Goal: Information Seeking & Learning: Learn about a topic

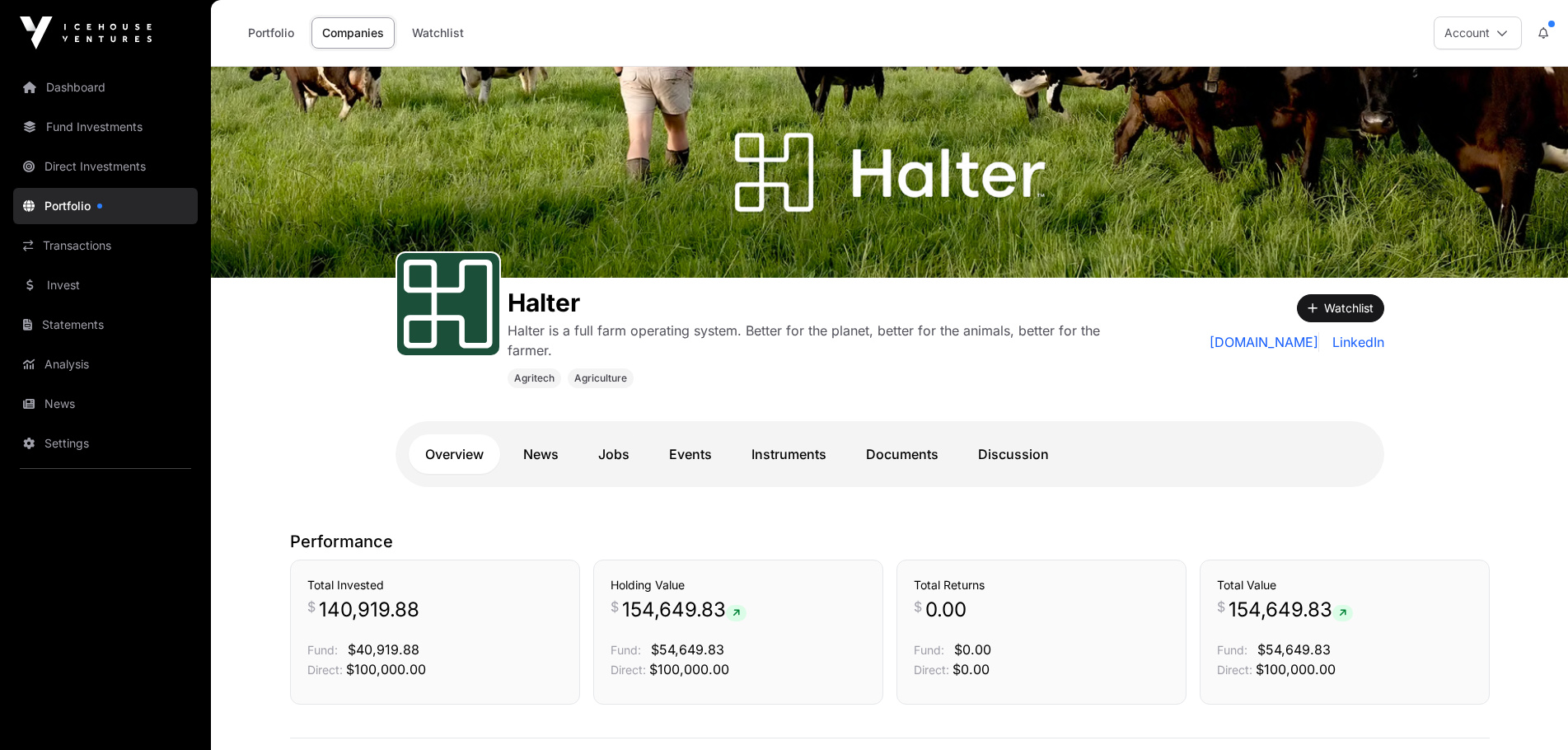
click at [265, 28] on link "Portfolio" at bounding box center [270, 33] width 68 height 32
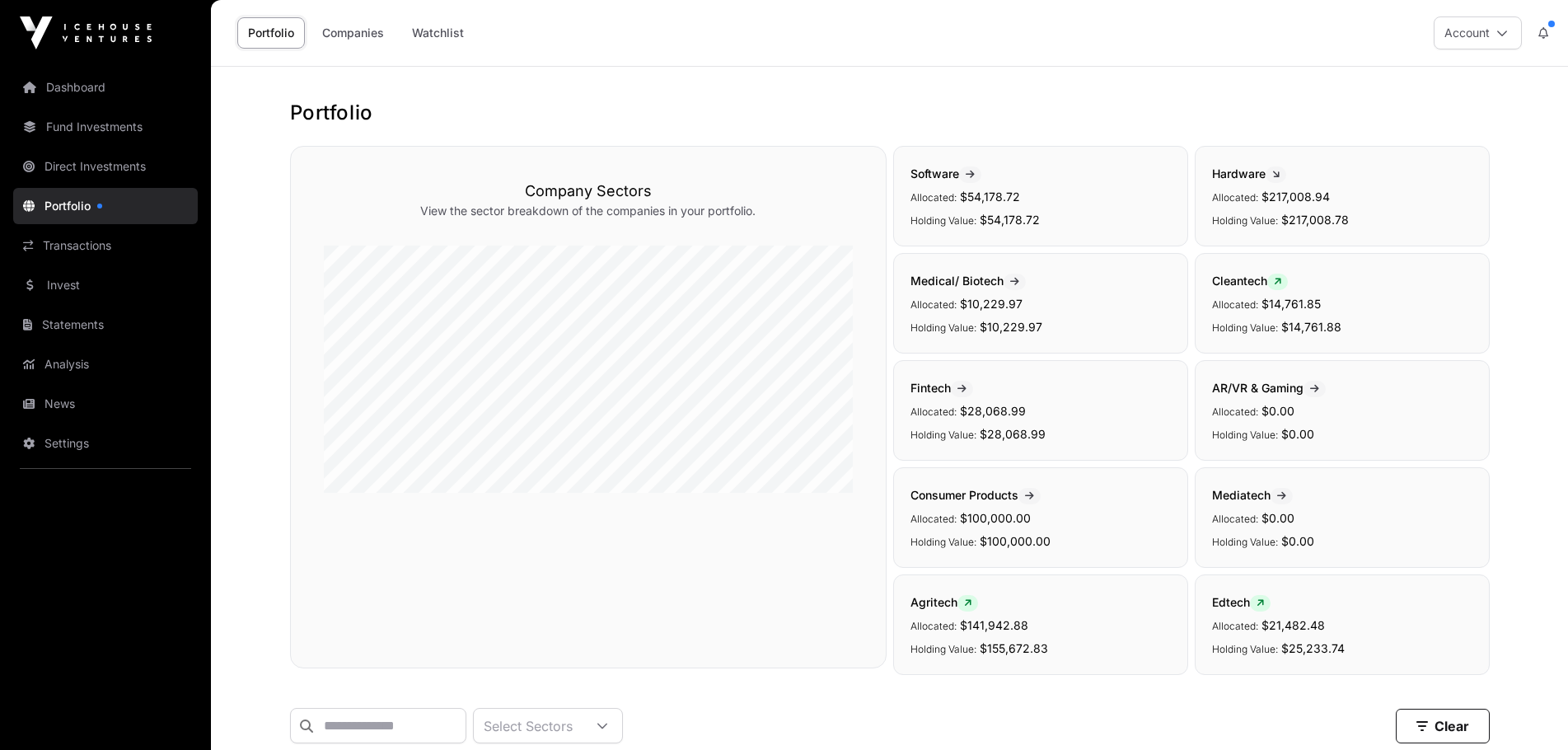
click at [78, 161] on link "Direct Investments" at bounding box center [105, 166] width 185 height 36
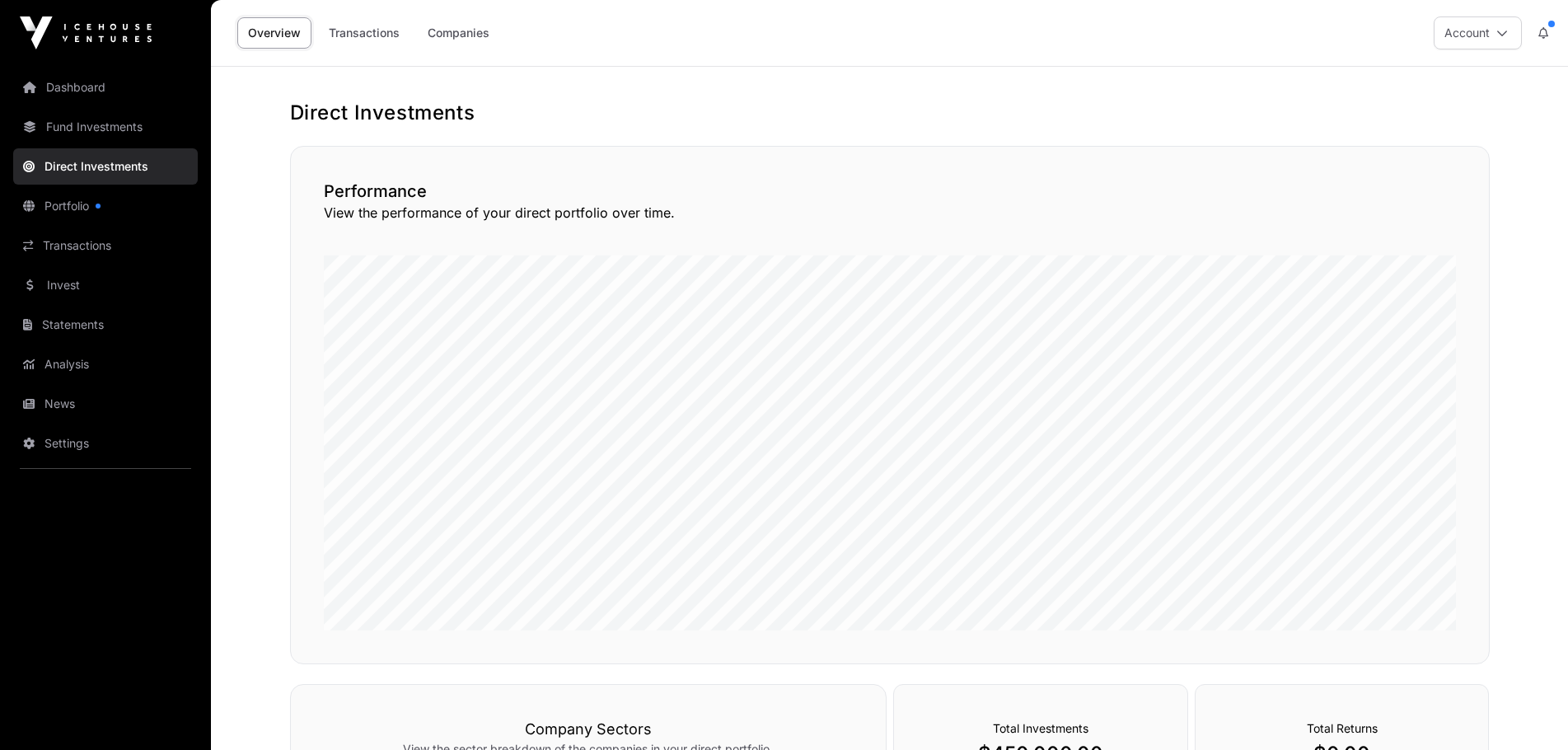
click at [451, 30] on link "Companies" at bounding box center [459, 33] width 84 height 32
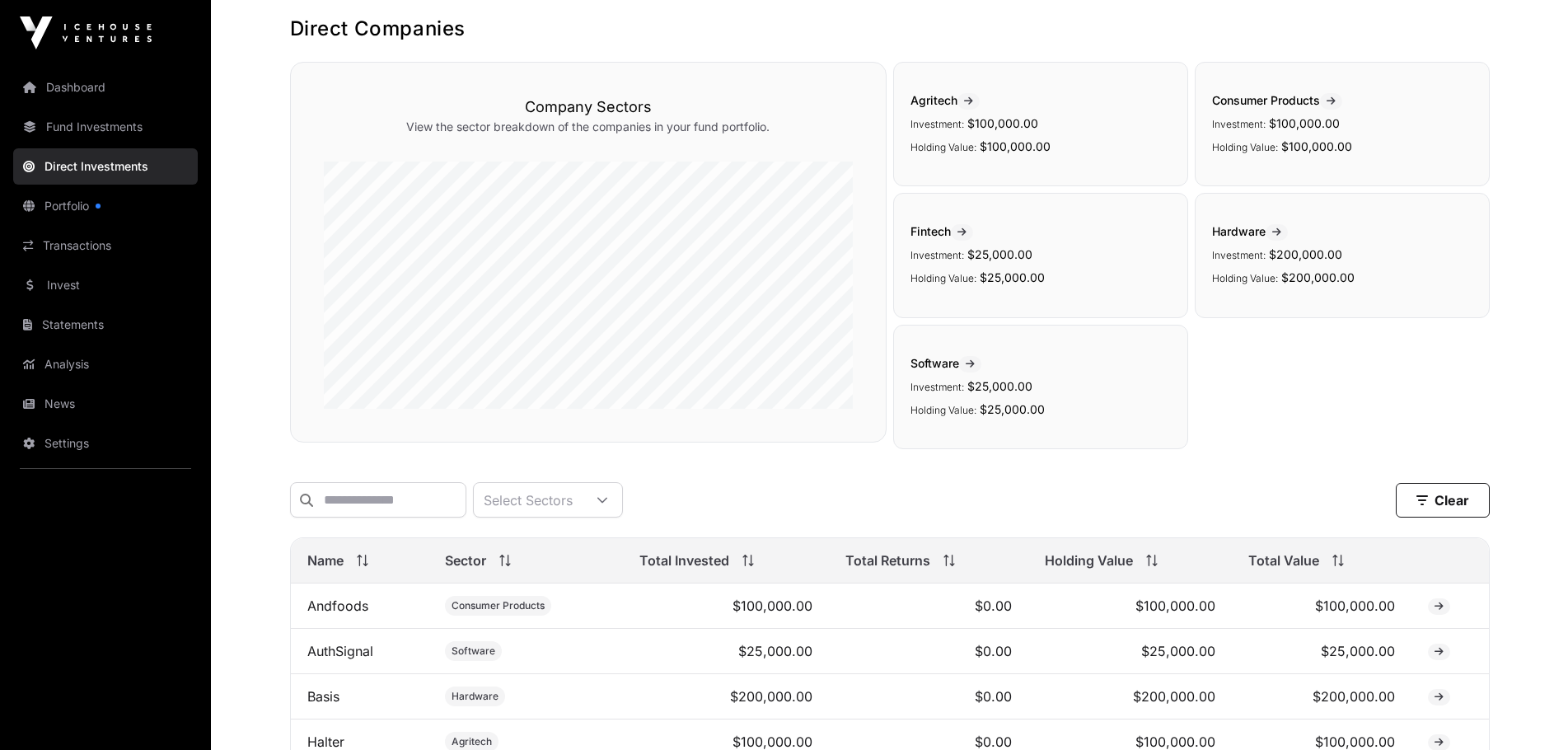
scroll to position [83, 0]
click at [70, 277] on link "Invest" at bounding box center [105, 284] width 185 height 36
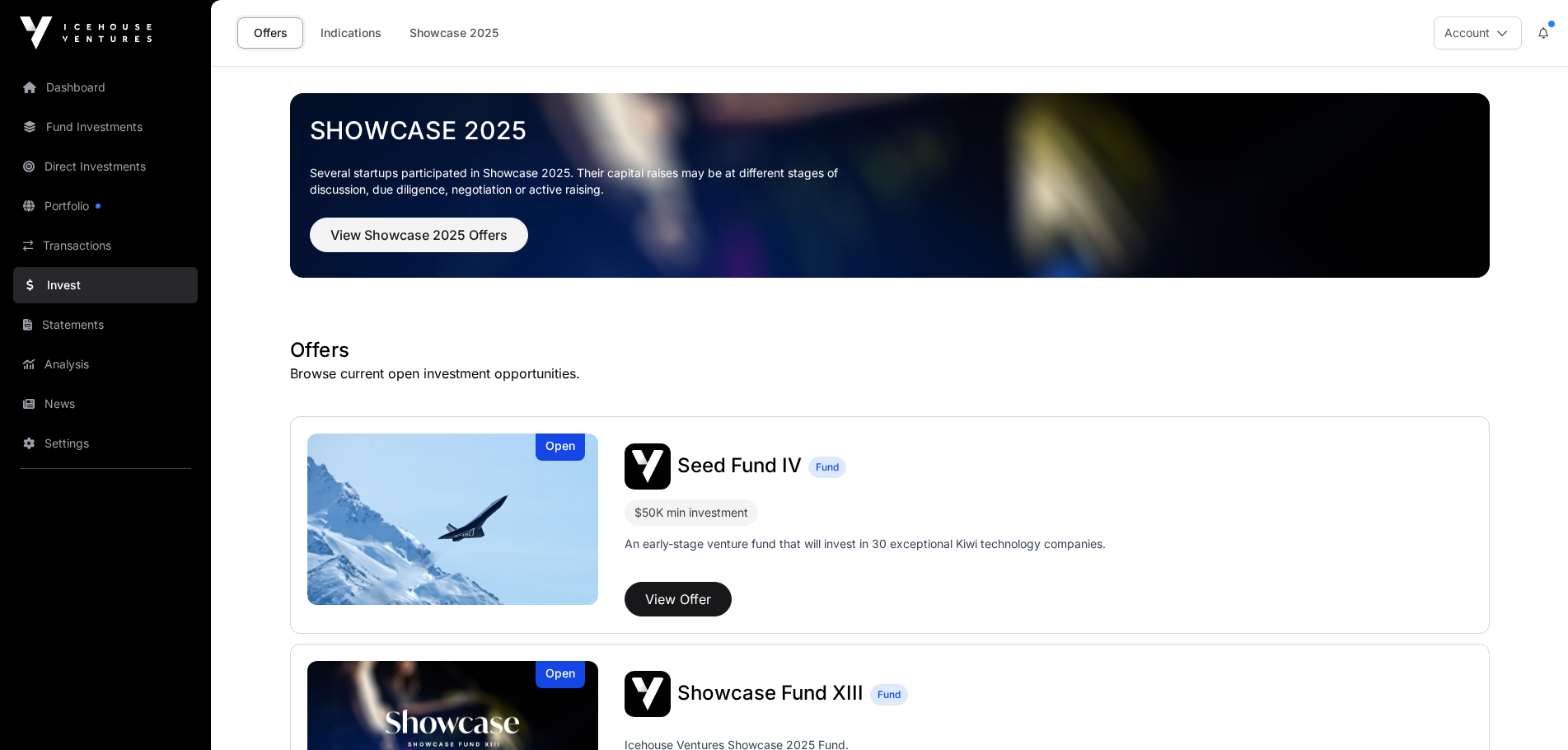
click at [60, 81] on link "Dashboard" at bounding box center [105, 86] width 185 height 36
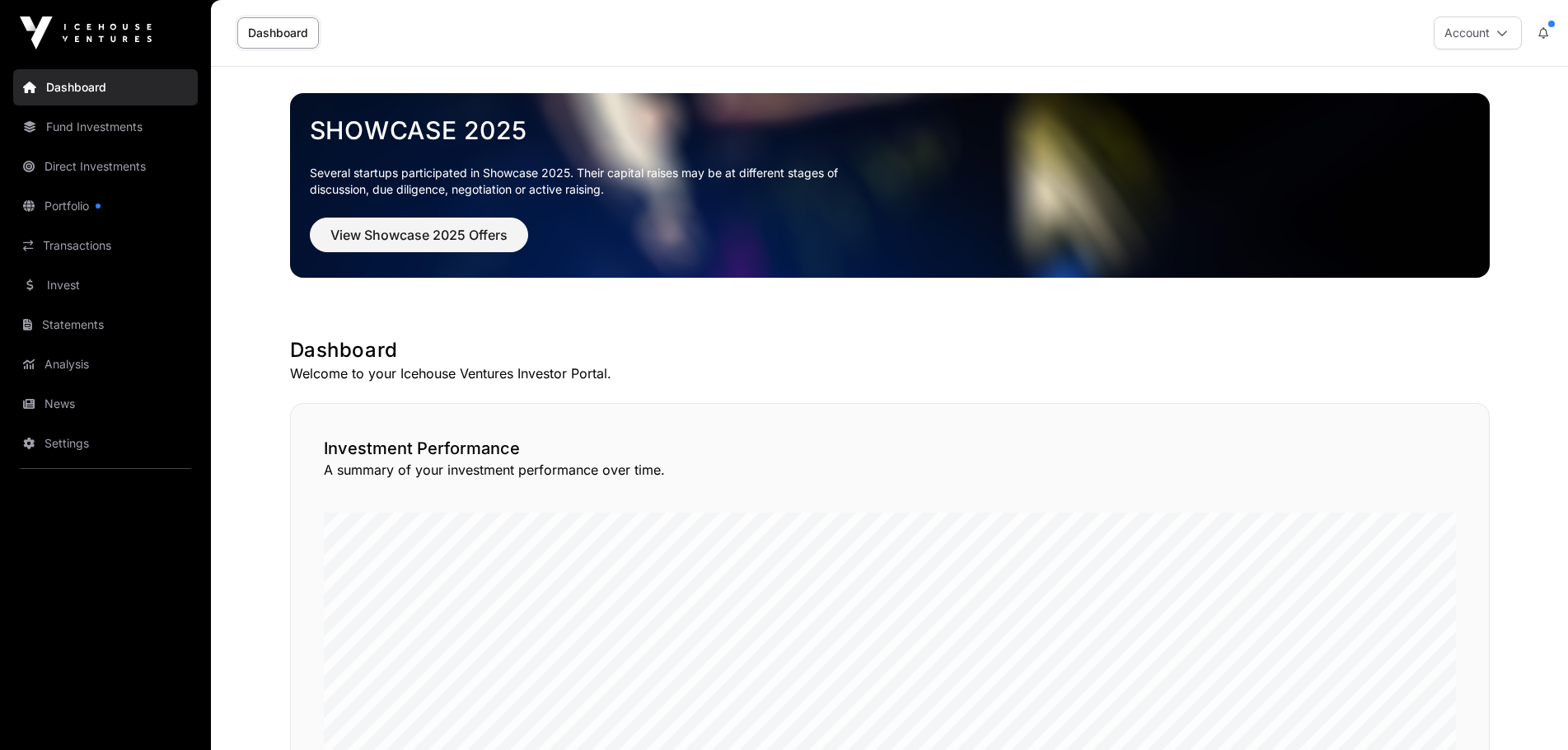
click at [88, 140] on link "Fund Investments" at bounding box center [105, 126] width 185 height 36
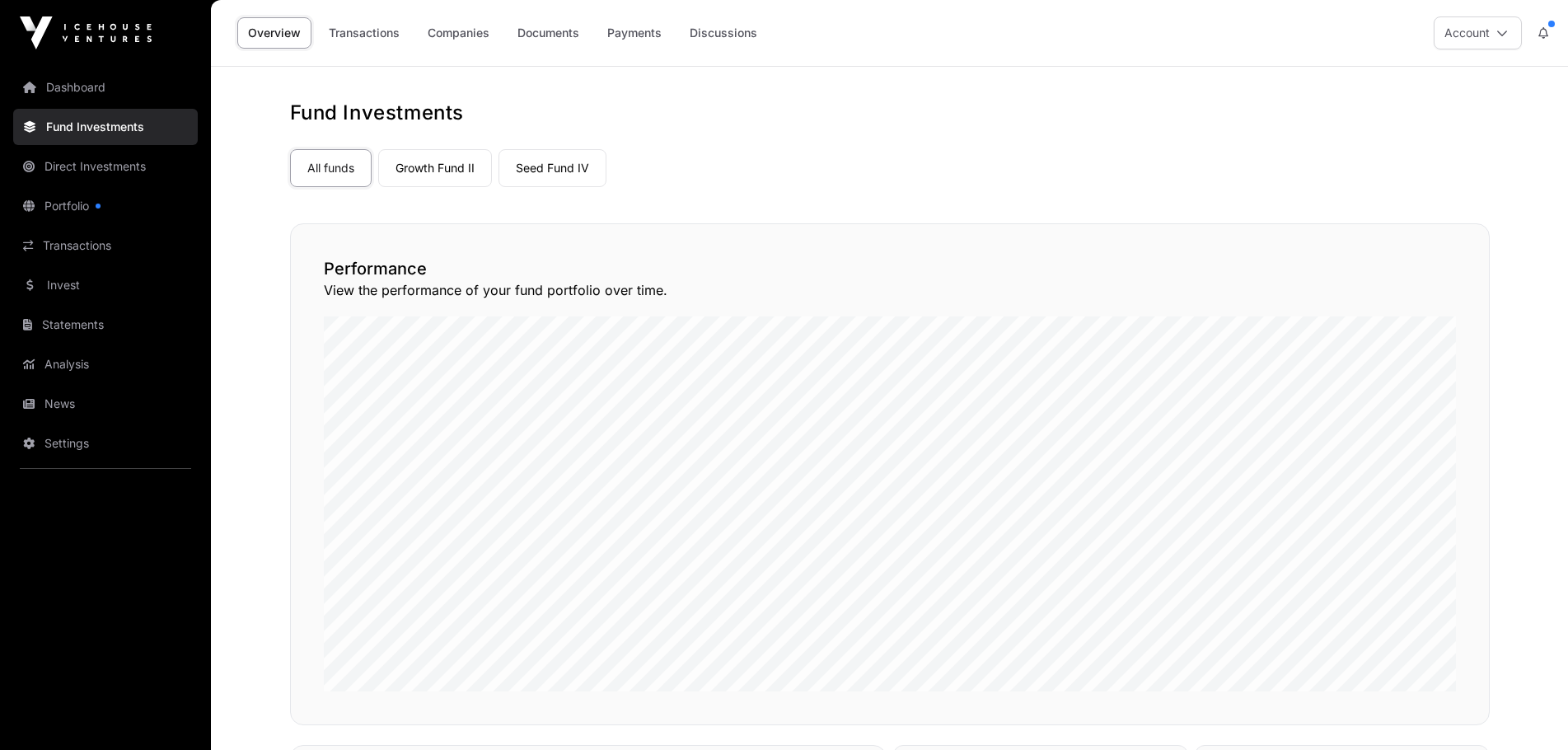
click at [455, 35] on link "Companies" at bounding box center [459, 33] width 84 height 32
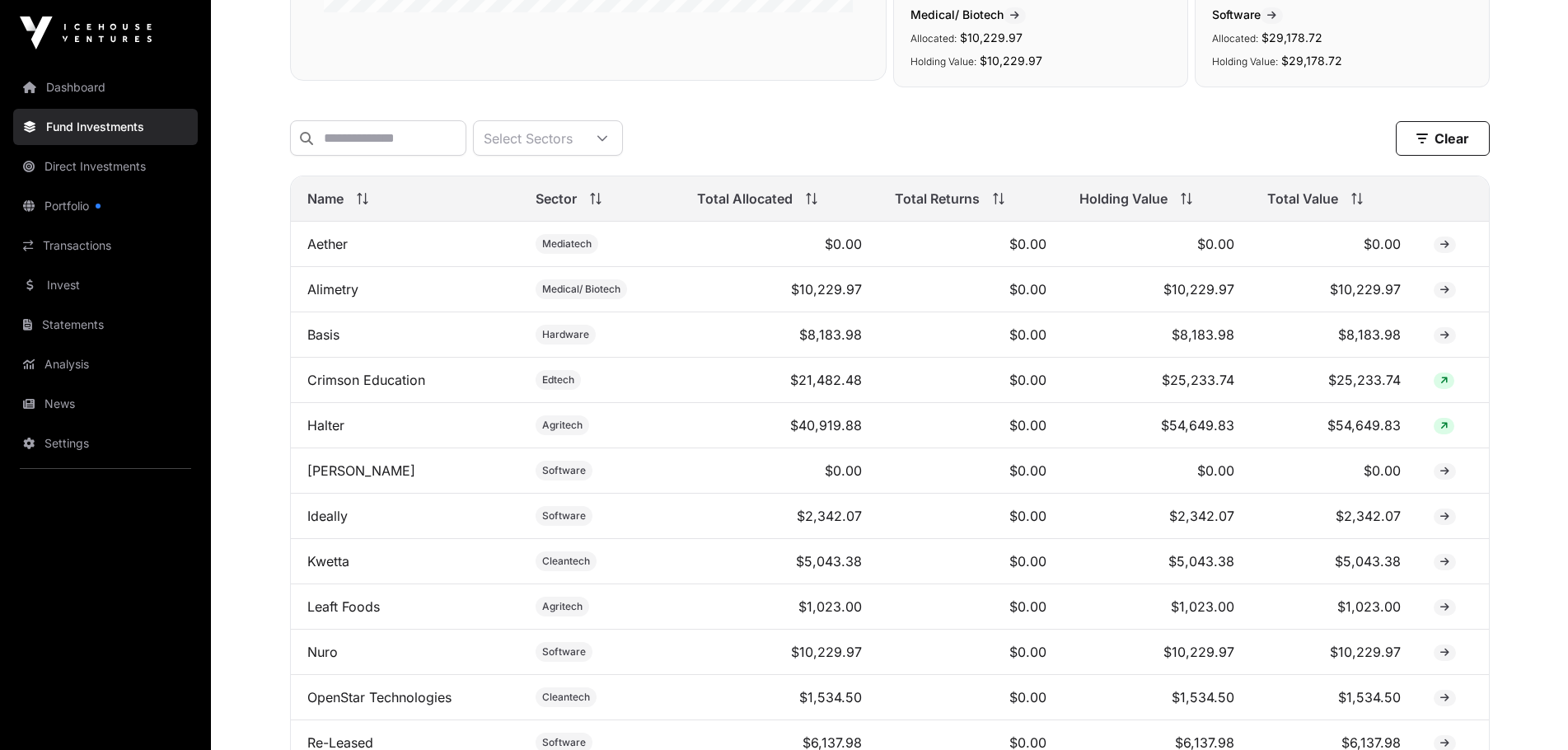
scroll to position [576, 0]
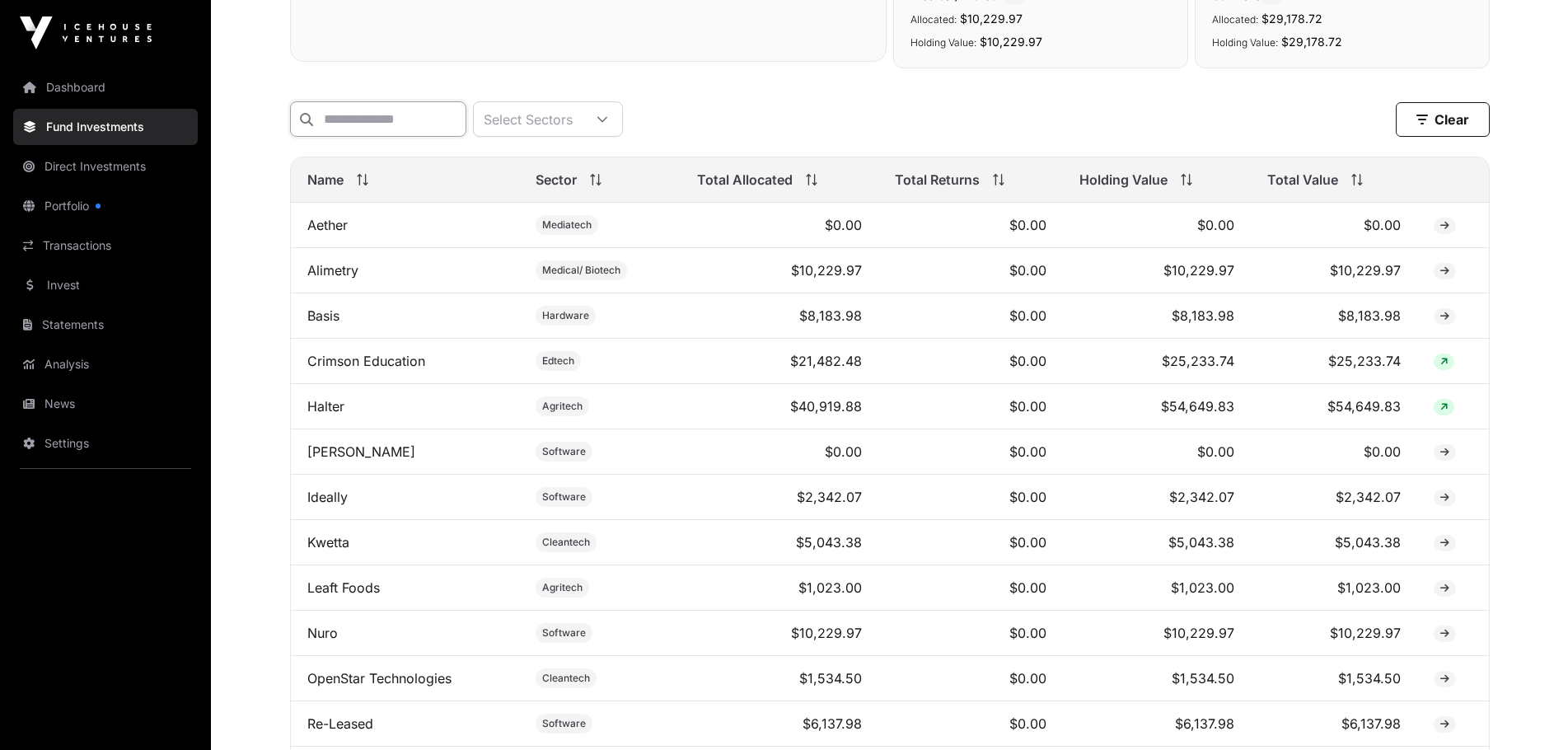
click at [351, 118] on input "text" at bounding box center [378, 119] width 177 height 35
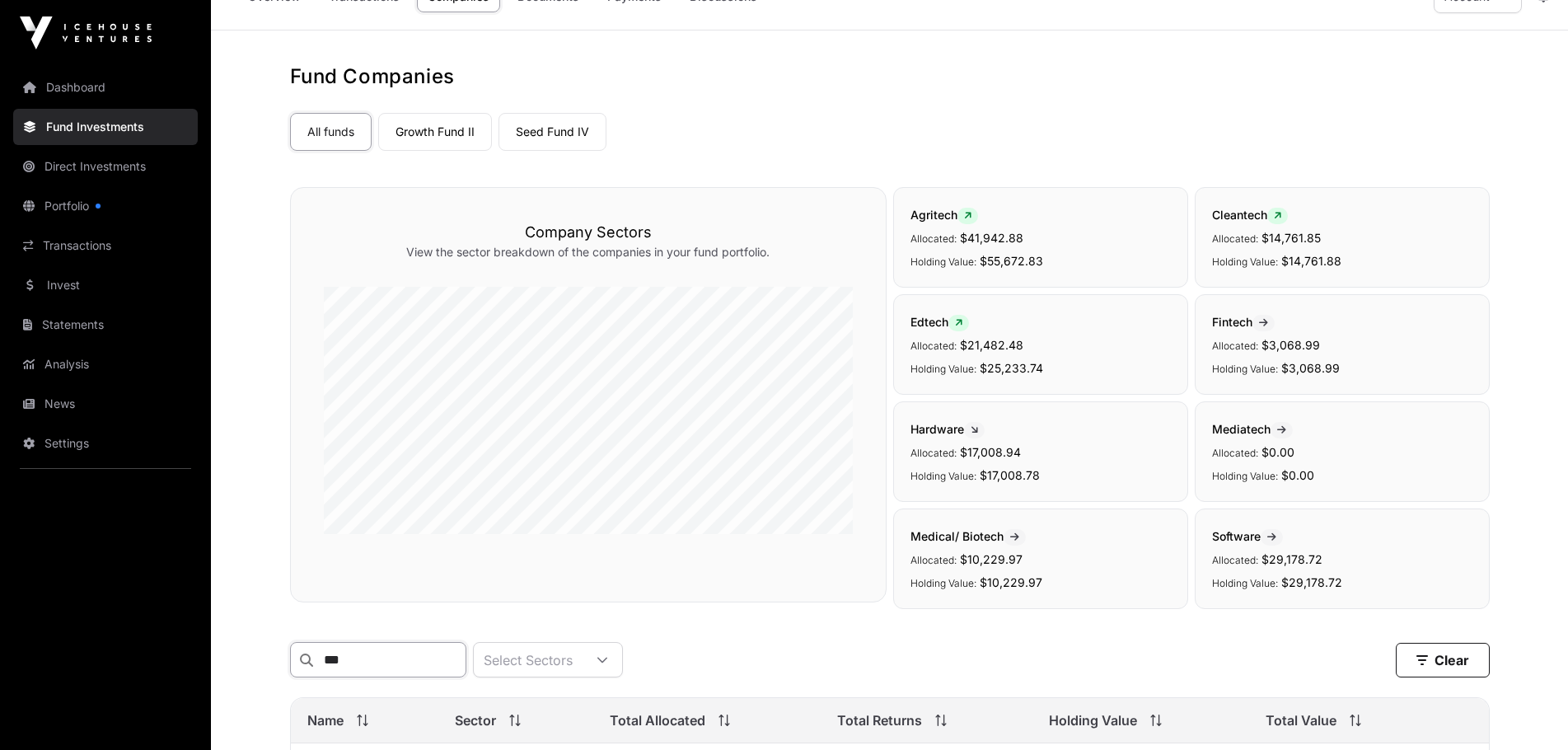
scroll to position [0, 0]
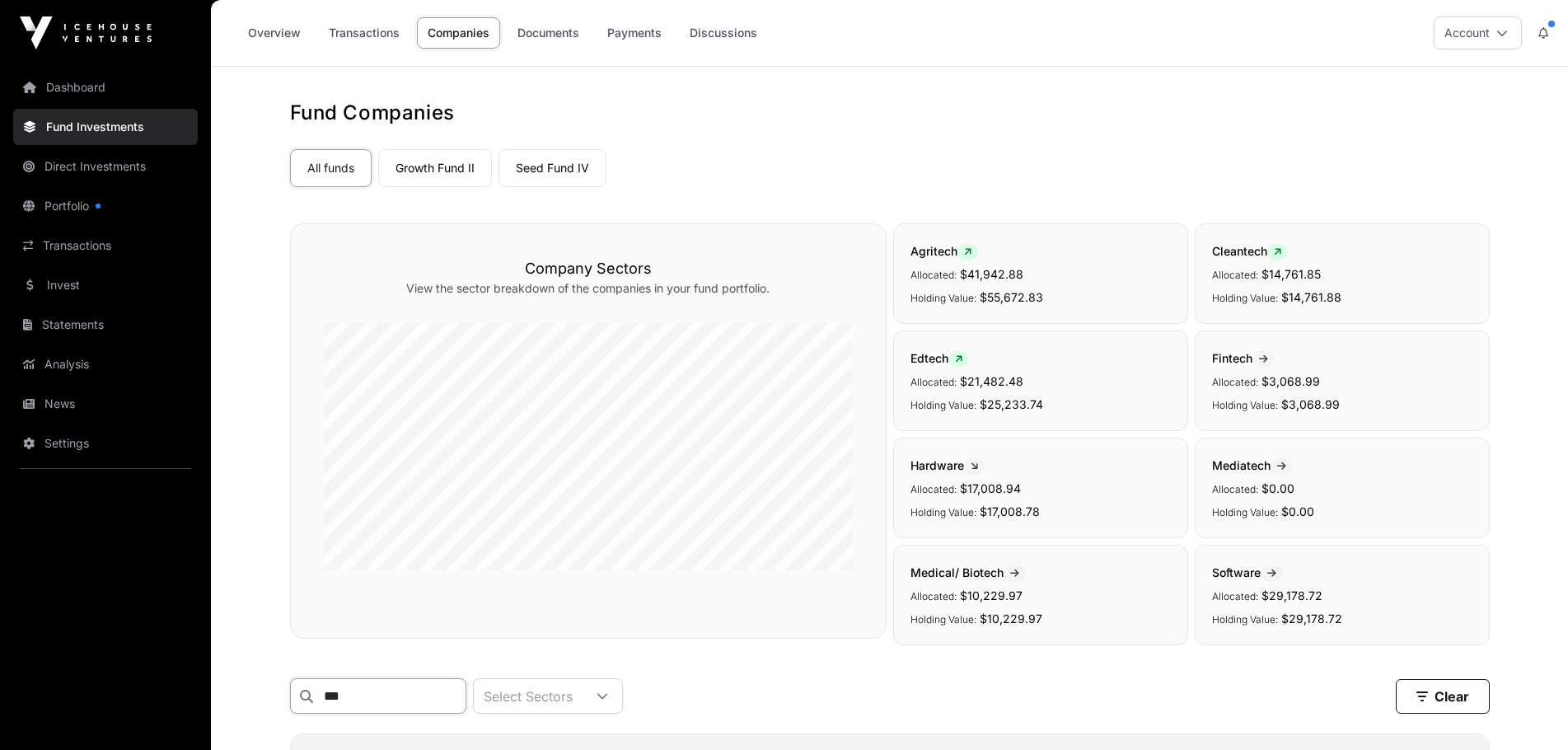
type input "***"
click at [72, 206] on link "Portfolio" at bounding box center [105, 205] width 185 height 36
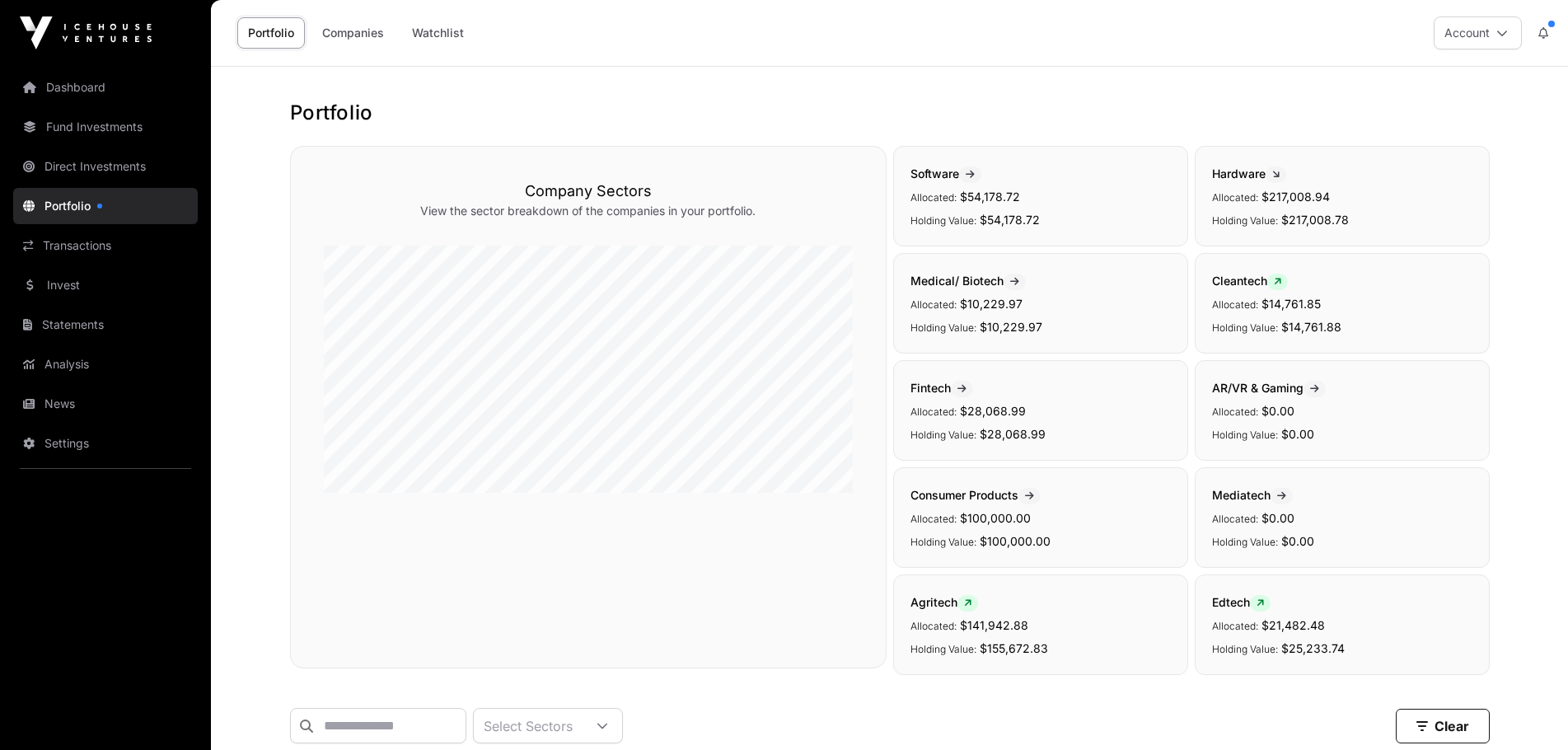
click at [348, 34] on link "Companies" at bounding box center [353, 33] width 84 height 32
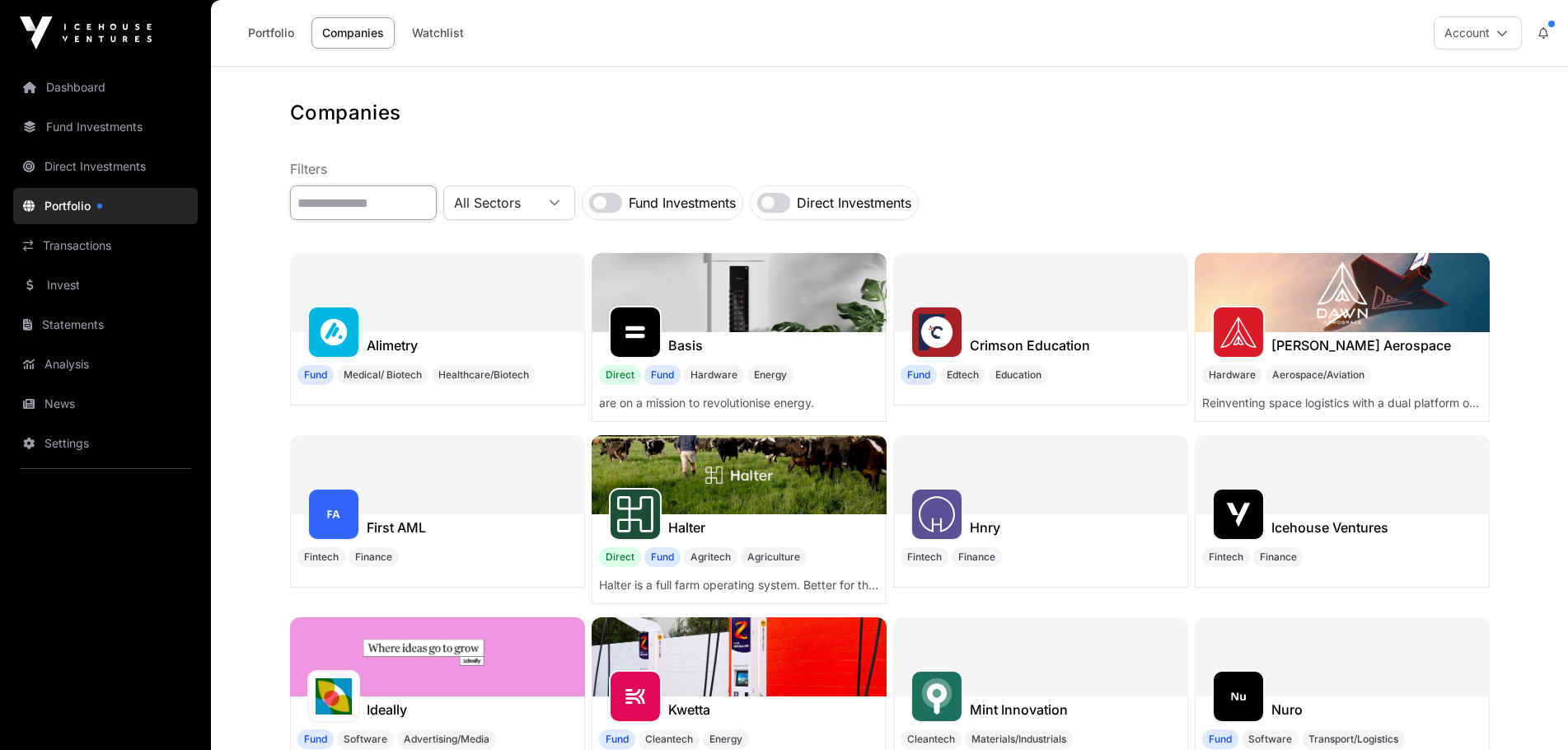
click at [378, 203] on input "text" at bounding box center [363, 202] width 147 height 34
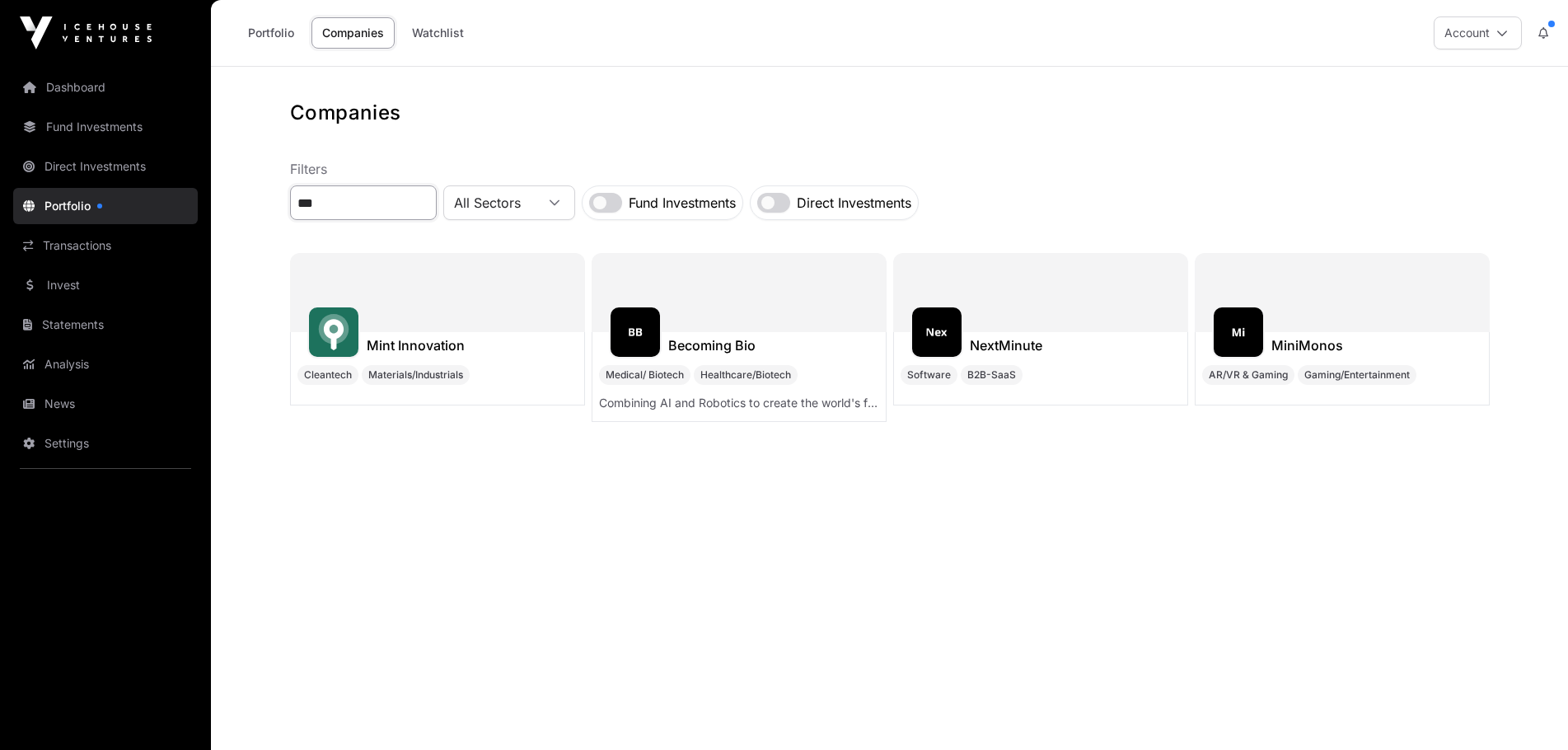
type input "***"
click at [437, 345] on h1 "Mint Innovation" at bounding box center [415, 345] width 98 height 20
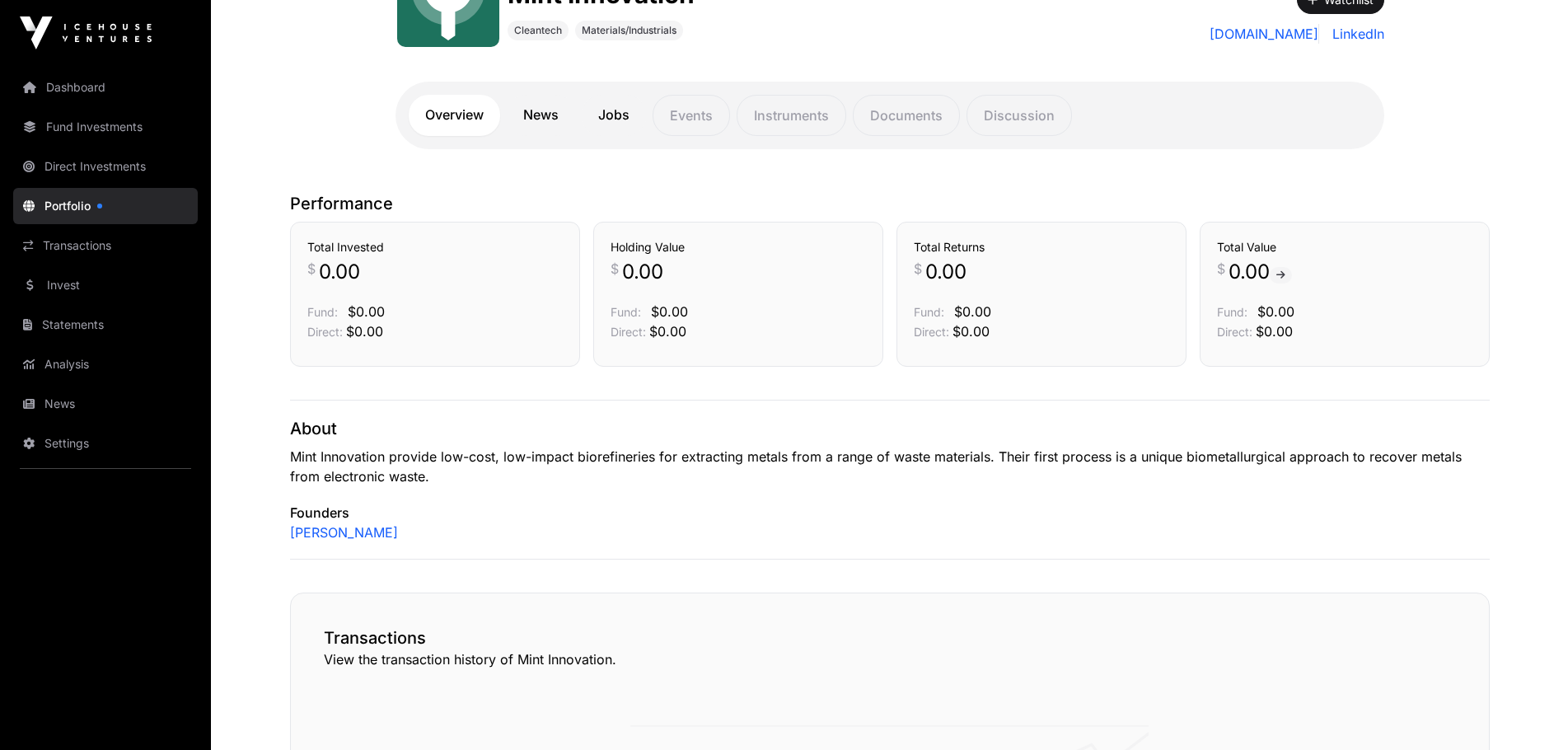
scroll to position [212, 0]
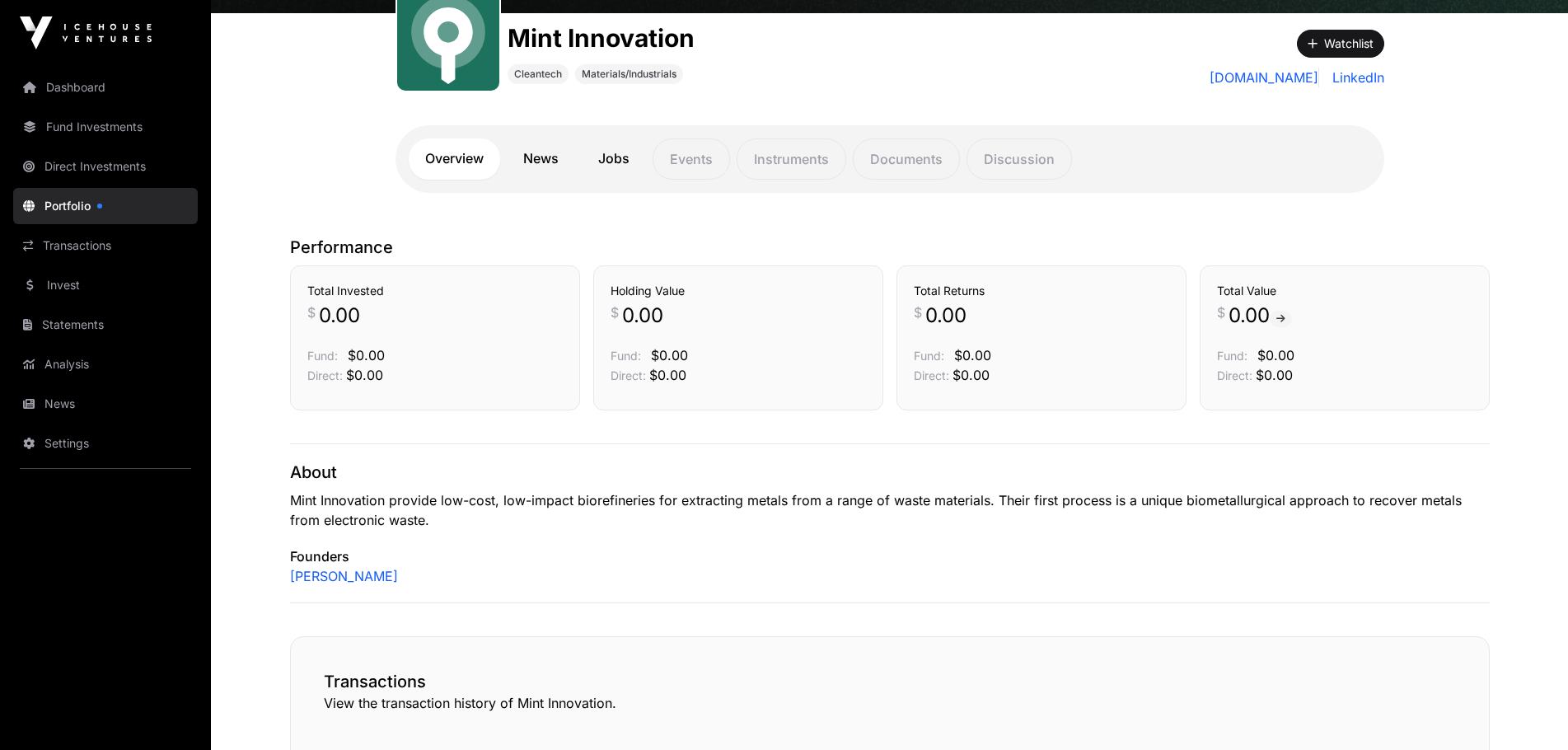
click at [539, 151] on link "News" at bounding box center [541, 159] width 69 height 41
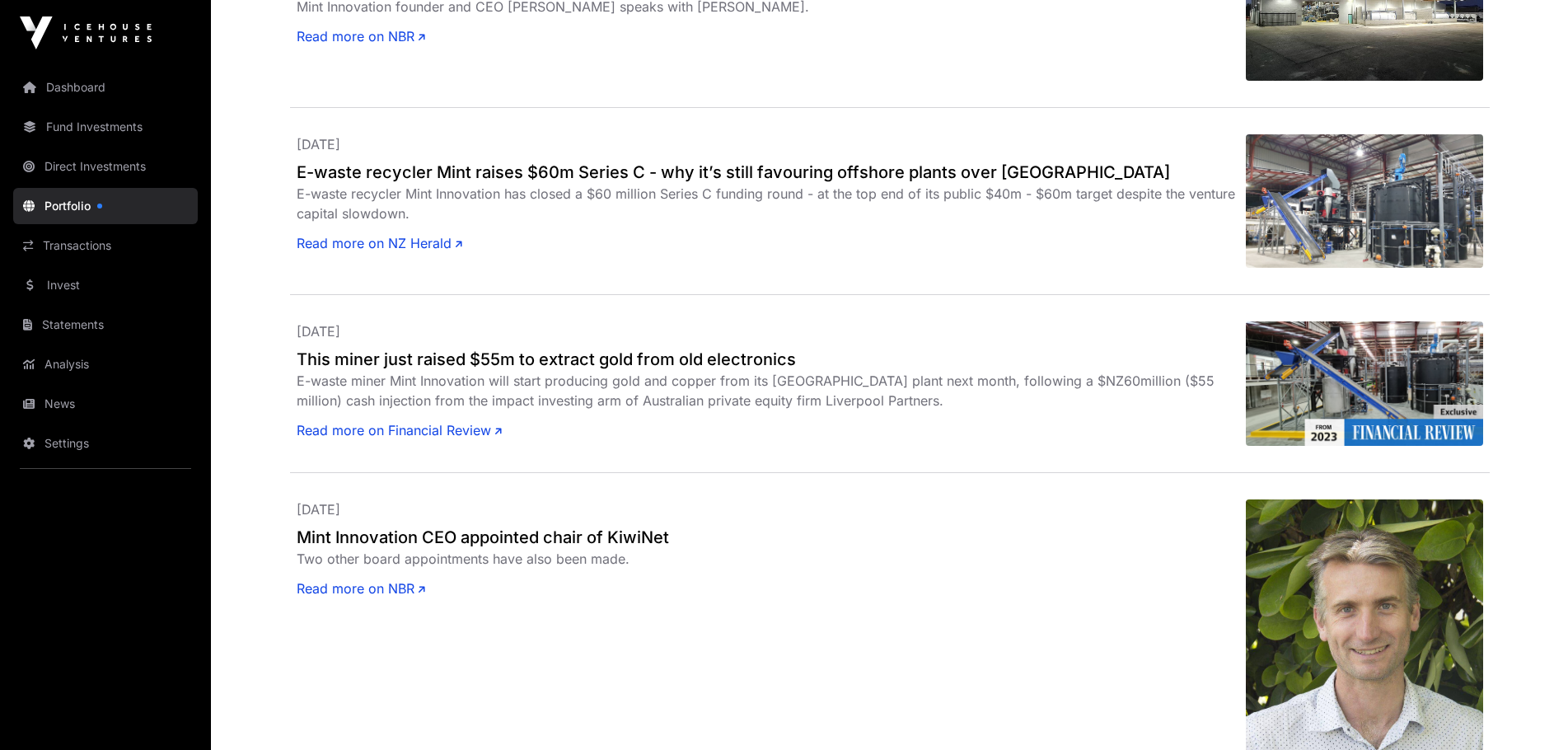
scroll to position [2848, 0]
